Goal: Check status: Check status

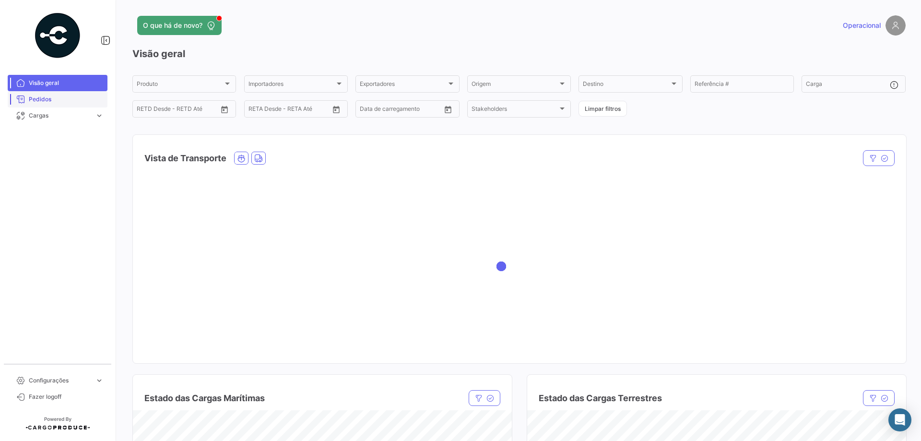
click at [47, 97] on span "Pedidos" at bounding box center [66, 99] width 75 height 9
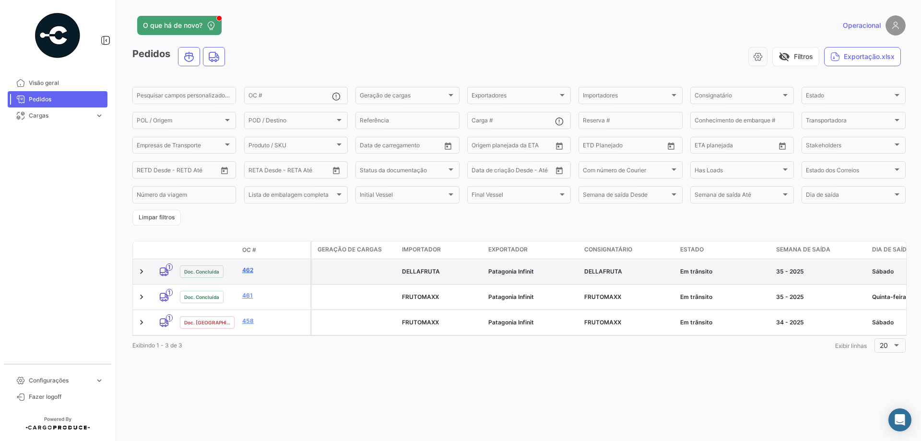
drag, startPoint x: 244, startPoint y: 270, endPoint x: 250, endPoint y: 268, distance: 7.0
click at [245, 270] on link "462" at bounding box center [274, 270] width 64 height 9
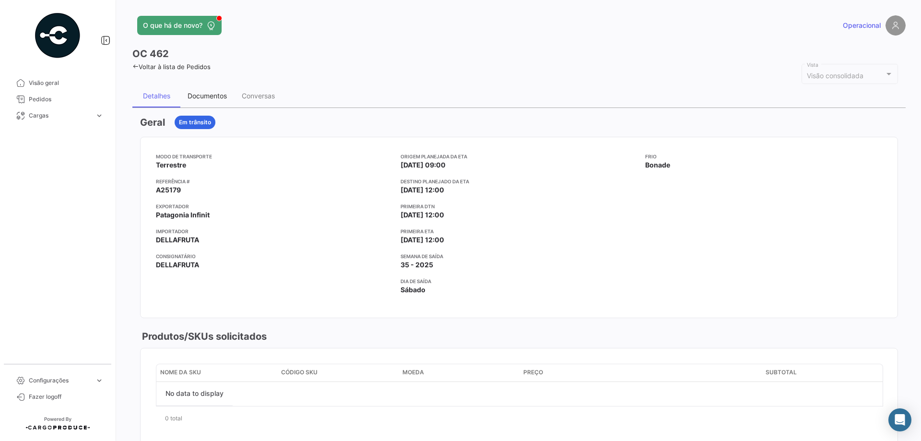
click at [208, 102] on div "Documentos" at bounding box center [207, 95] width 54 height 23
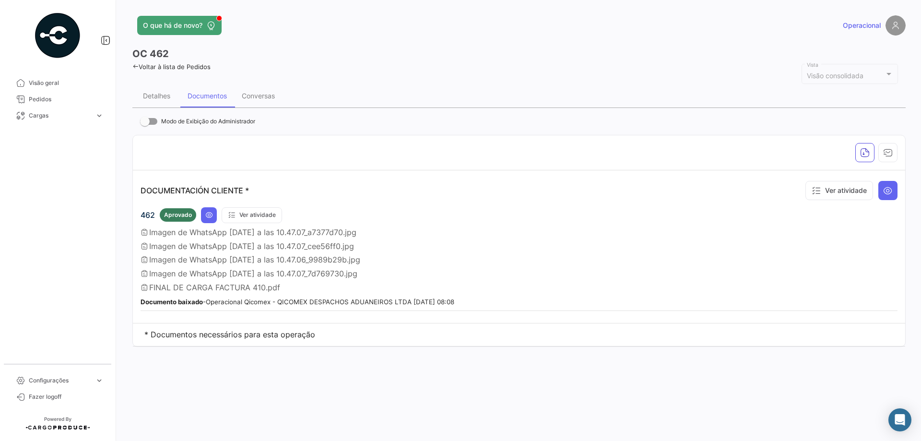
click at [186, 307] on div "462 Aprovado Ver atividade Imagen de WhatsApp [DATE] a las 10.47.07_a7377d70.jp…" at bounding box center [519, 259] width 757 height 104
click at [319, 306] on div "462 Aprovado Ver atividade Imagen de WhatsApp [DATE] a las 10.47.07_a7377d70.jp…" at bounding box center [519, 259] width 757 height 104
click at [356, 301] on small "Documento baixado - Operacional Qicomex - QICOMEX DESPACHOS ADUANEIROS LTDA [DA…" at bounding box center [298, 302] width 314 height 8
drag, startPoint x: 516, startPoint y: 300, endPoint x: 335, endPoint y: 235, distance: 191.8
click at [515, 300] on div "Documento baixado - Operacional Qicomex - QICOMEX DESPACHOS ADUANEIROS LTDA [DA…" at bounding box center [519, 301] width 757 height 10
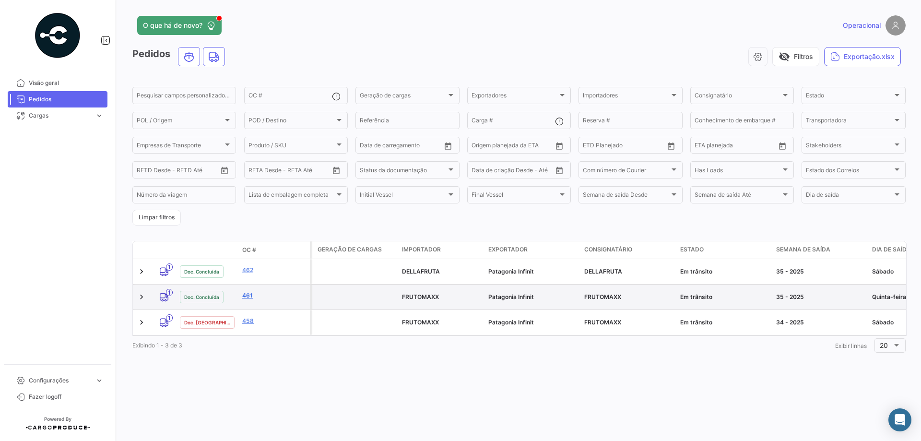
click at [245, 294] on link "461" at bounding box center [274, 295] width 64 height 9
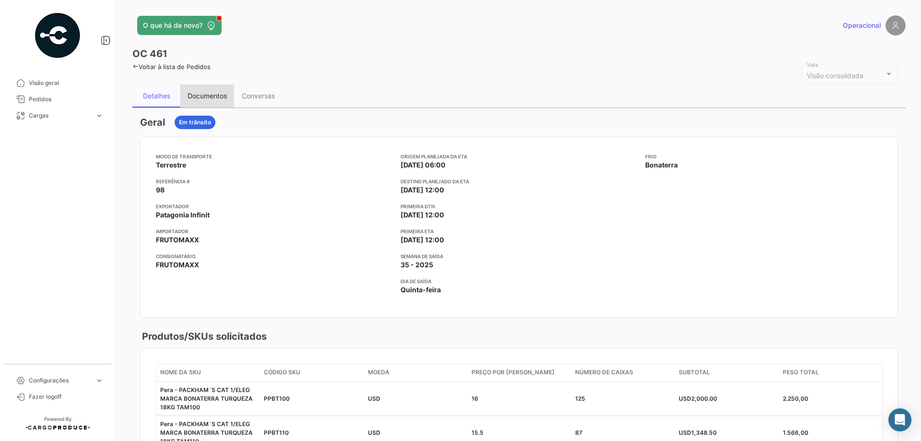
click at [212, 102] on div "Documentos" at bounding box center [207, 95] width 54 height 23
